Goal: Task Accomplishment & Management: Manage account settings

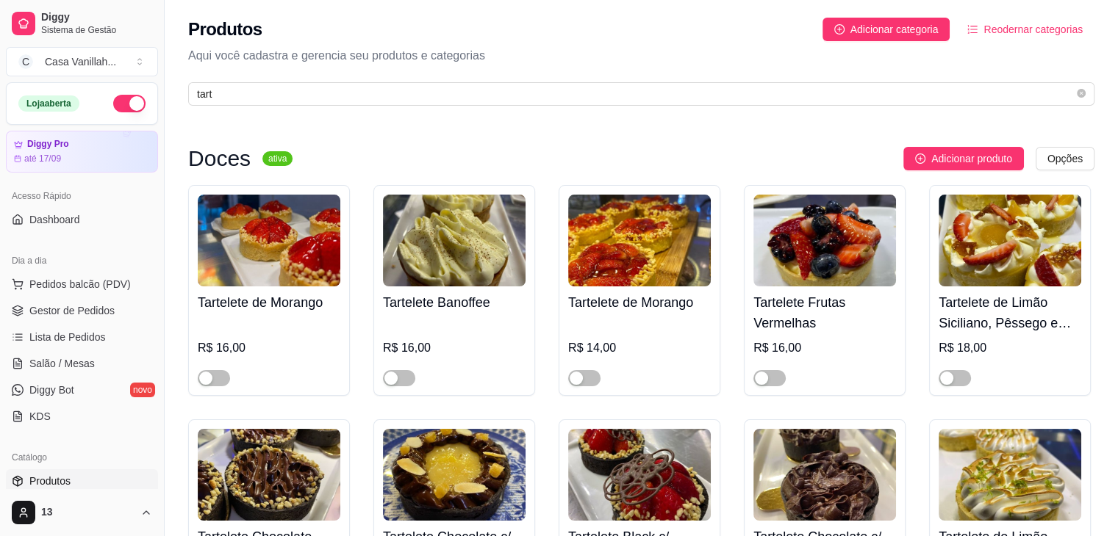
type input "tart"
click at [631, 256] on img at bounding box center [639, 241] width 143 height 92
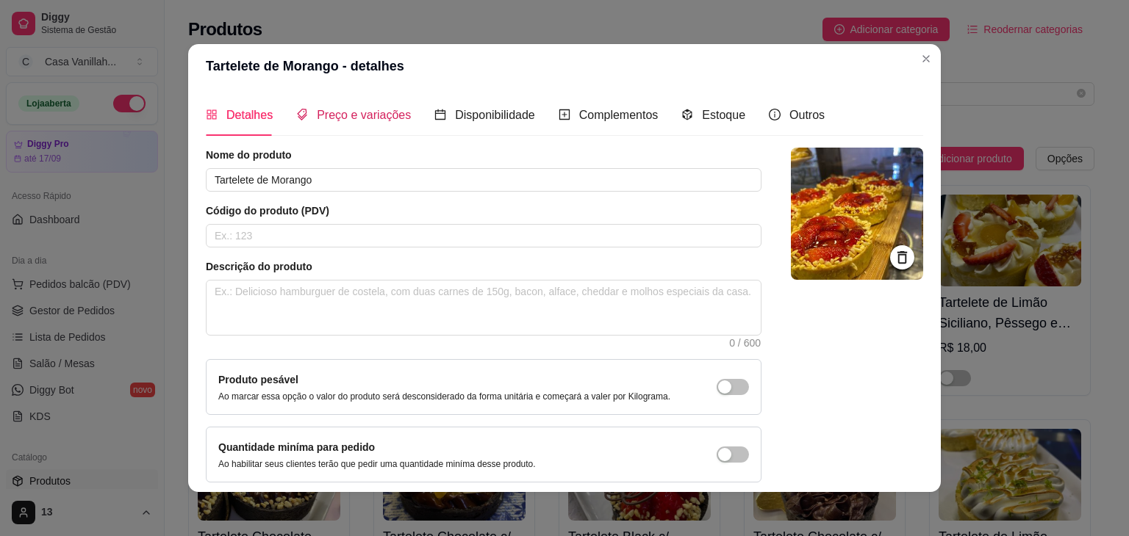
click at [320, 124] on div "Preço e variações" at bounding box center [353, 115] width 115 height 18
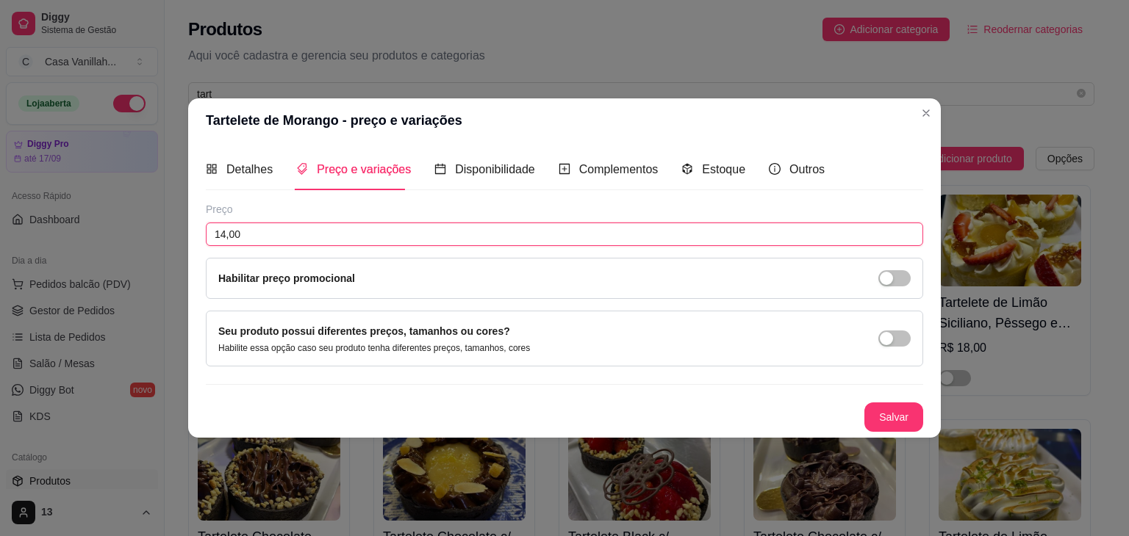
drag, startPoint x: 268, startPoint y: 242, endPoint x: 0, endPoint y: 258, distance: 268.7
click at [0, 258] on div "Tartelete de Morango - preço e variações Detalhes Preço e variações Disponibili…" at bounding box center [564, 268] width 1129 height 536
type input "16,00"
click at [897, 414] on button "Salvar" at bounding box center [893, 417] width 57 height 29
click at [254, 168] on span "Detalhes" at bounding box center [249, 169] width 46 height 12
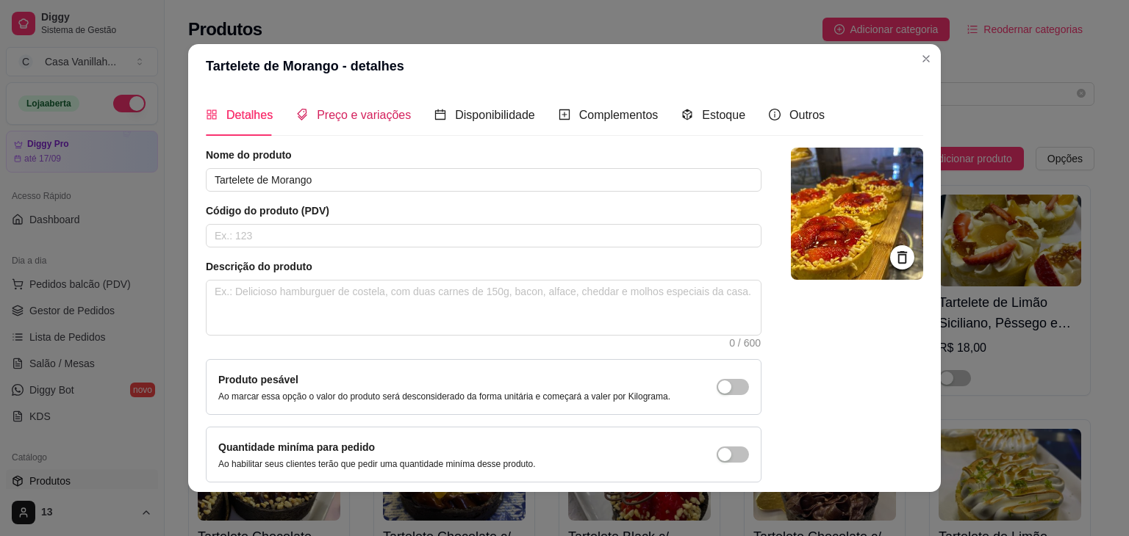
click at [359, 121] on span "Preço e variações" at bounding box center [364, 115] width 94 height 12
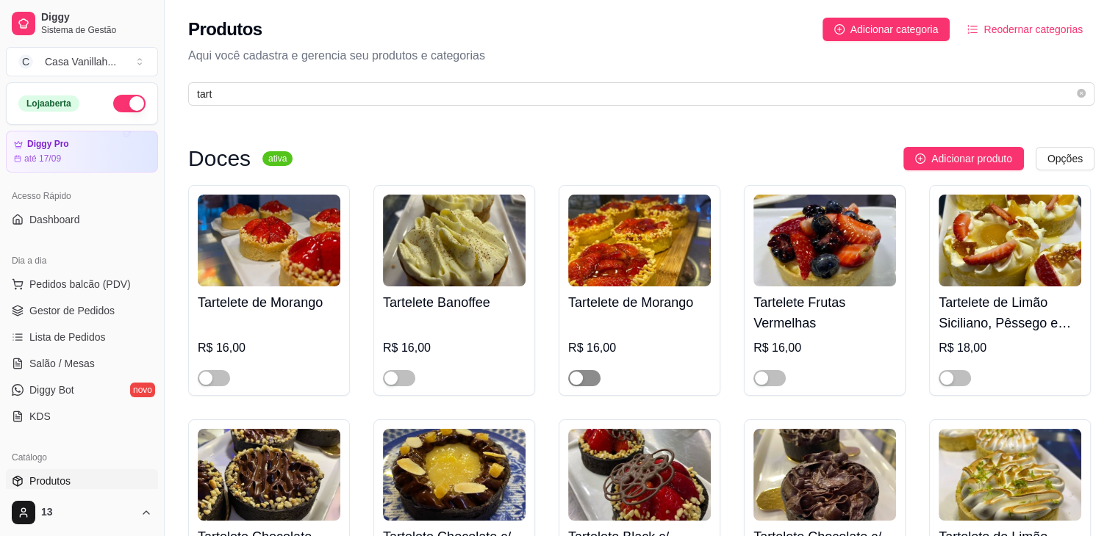
click at [573, 377] on div "button" at bounding box center [576, 378] width 13 height 13
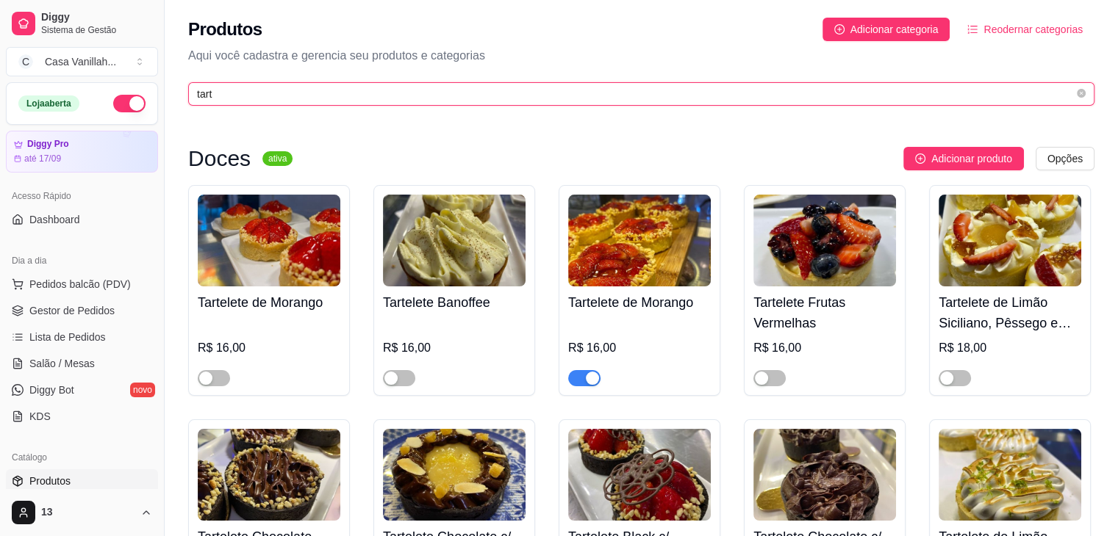
click at [295, 89] on input "tart" at bounding box center [635, 94] width 877 height 16
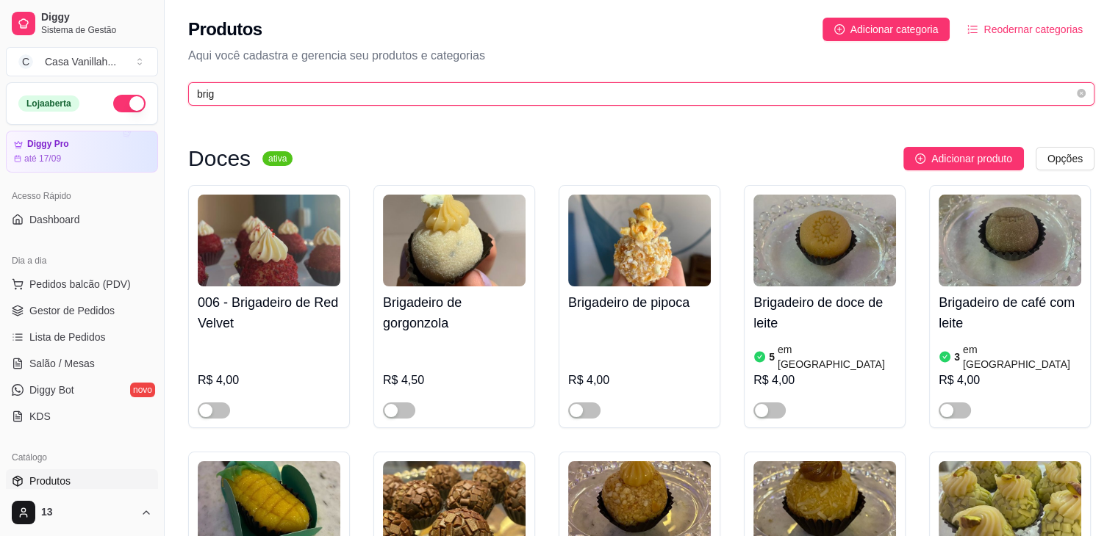
click at [414, 100] on input "brig" at bounding box center [635, 94] width 877 height 16
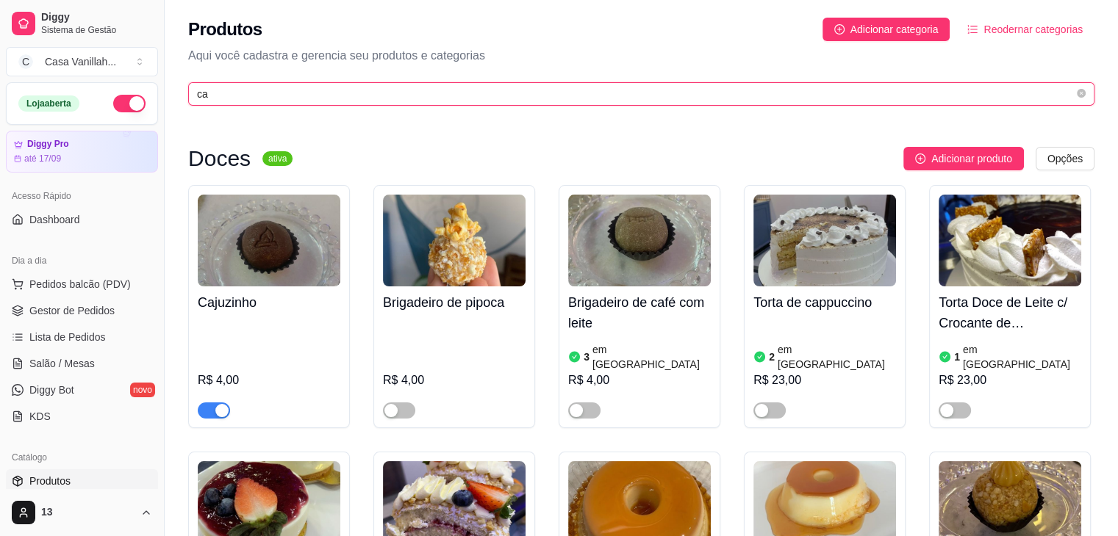
type input "ca"
click at [395, 104] on span "ca" at bounding box center [641, 94] width 906 height 24
click at [392, 92] on input "ca" at bounding box center [635, 94] width 877 height 16
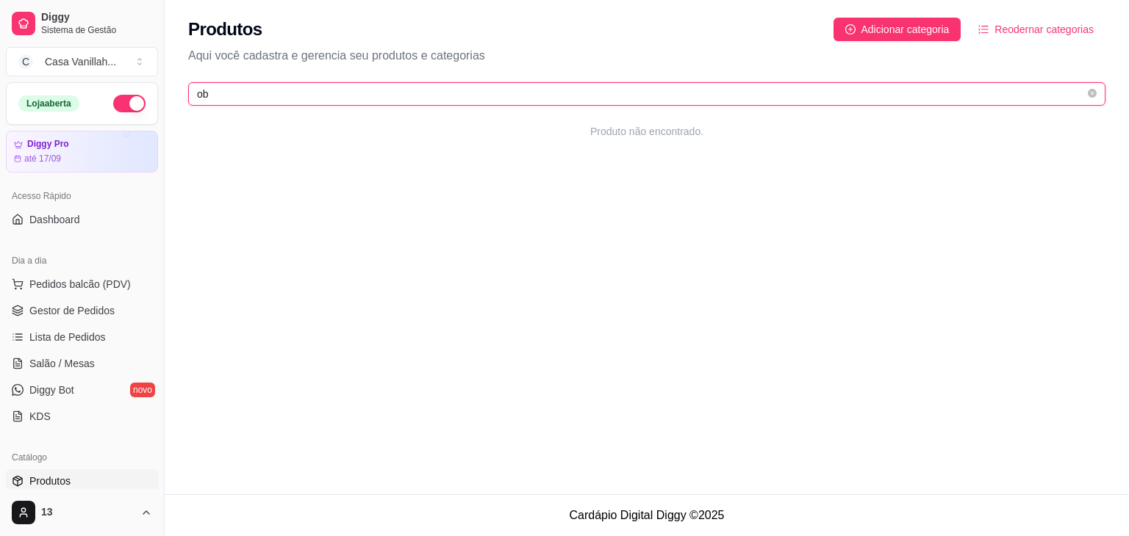
type input "o"
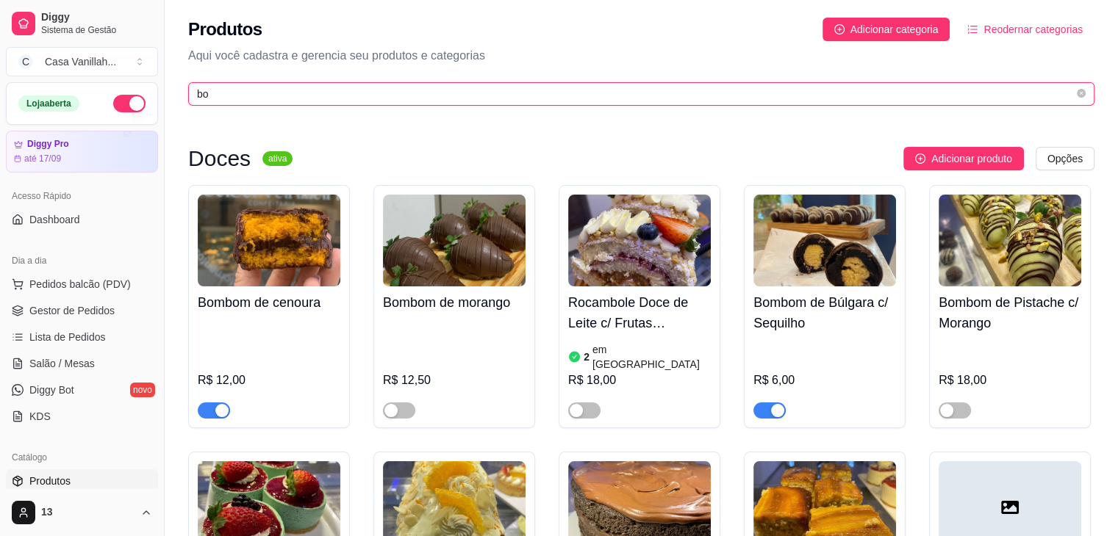
type input "b"
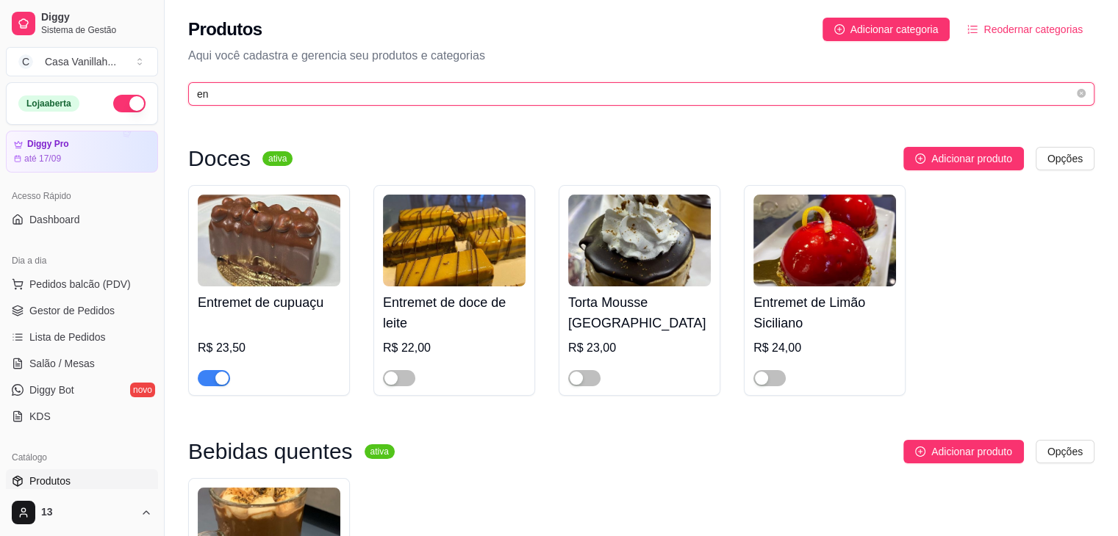
type input "e"
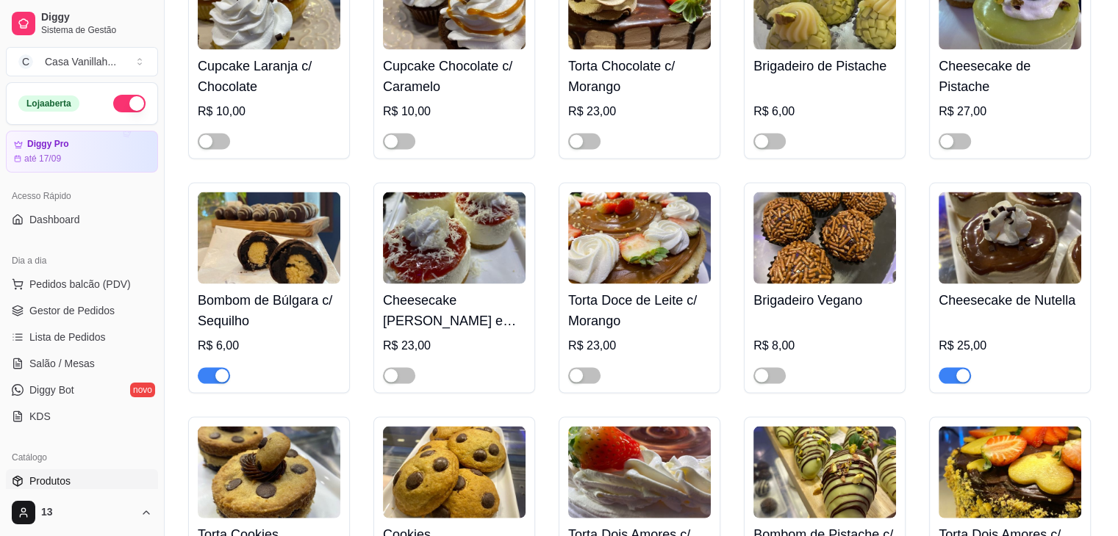
scroll to position [3013, 0]
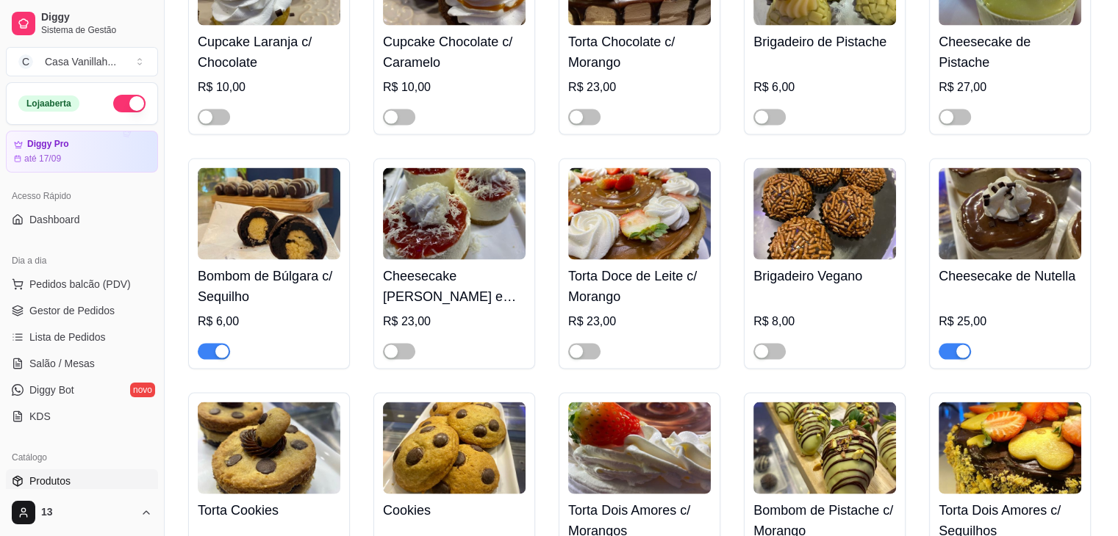
click at [944, 344] on span "button" at bounding box center [954, 352] width 32 height 16
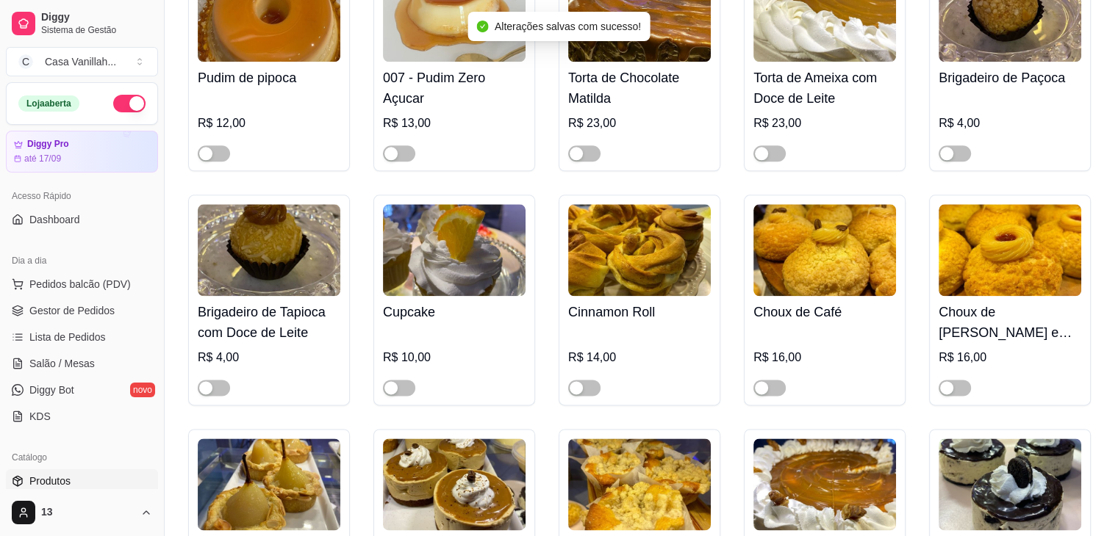
scroll to position [1764, 0]
